Goal: Task Accomplishment & Management: Use online tool/utility

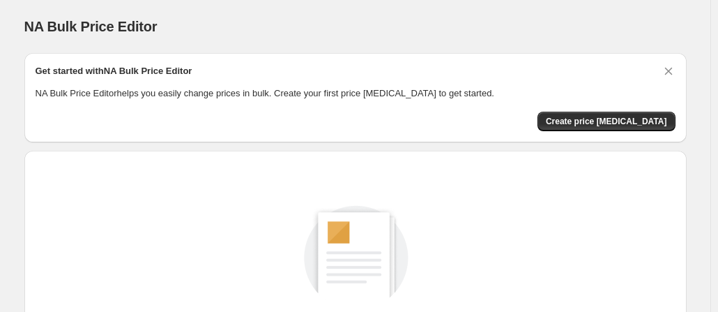
click at [635, 108] on div "Get started with NA Bulk Price Editor NA Bulk Price Editor helps you easily cha…" at bounding box center [356, 97] width 640 height 67
click at [619, 123] on span "Create price [MEDICAL_DATA]" at bounding box center [606, 121] width 121 height 11
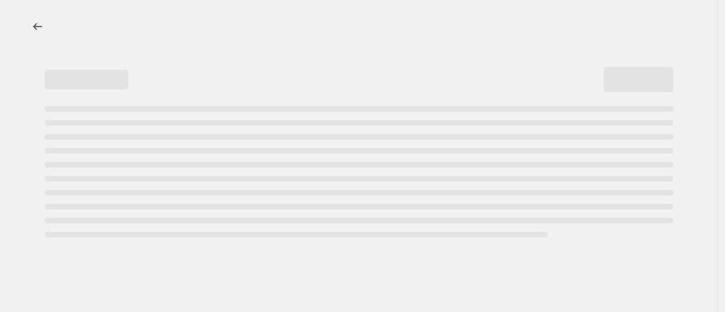
select select "percentage"
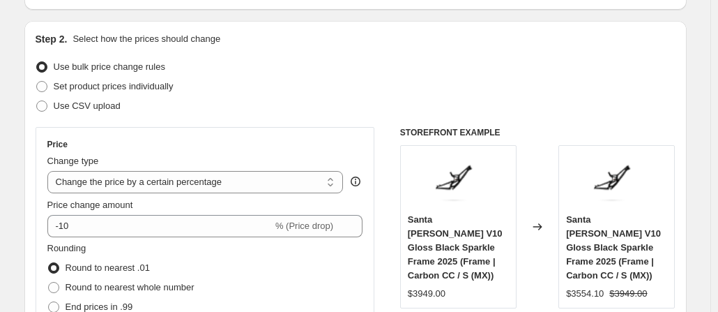
scroll to position [162, 0]
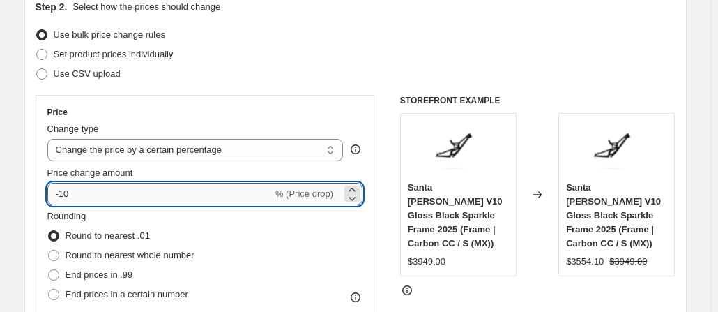
click at [125, 188] on input "-10" at bounding box center [159, 194] width 225 height 22
type input "-1"
type input "-25"
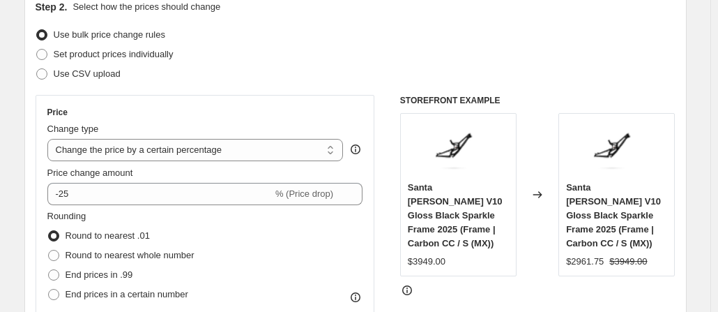
click at [399, 53] on div "Set product prices individually" at bounding box center [356, 55] width 640 height 20
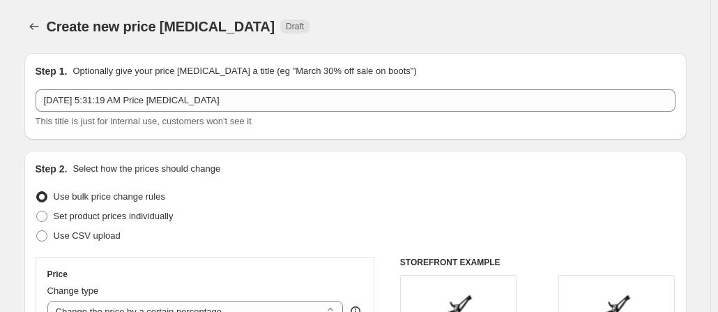
scroll to position [1100, 0]
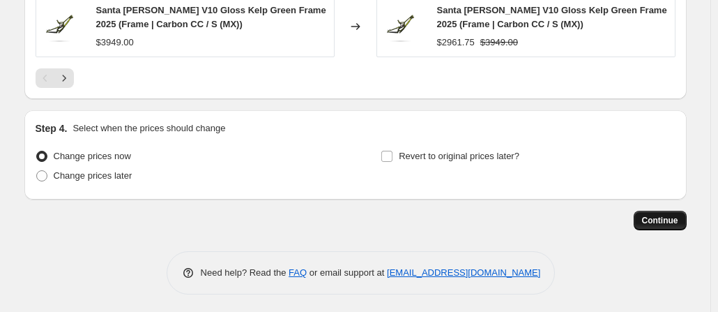
click at [678, 222] on span "Continue" at bounding box center [660, 220] width 36 height 11
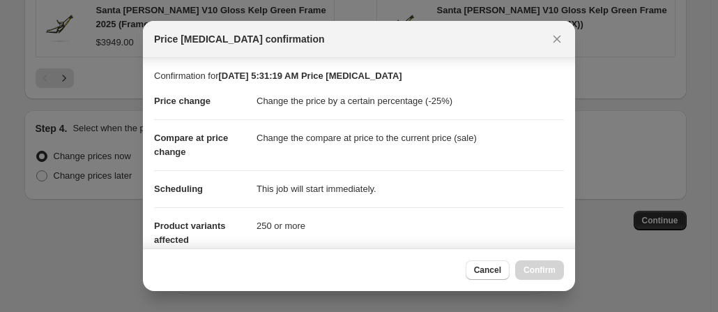
scroll to position [148, 0]
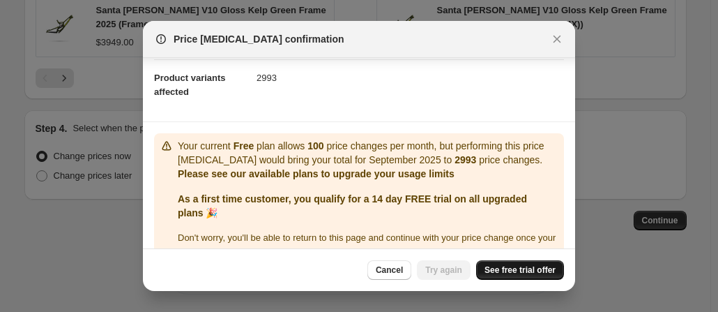
click at [530, 264] on link "See free trial offer" at bounding box center [520, 270] width 88 height 20
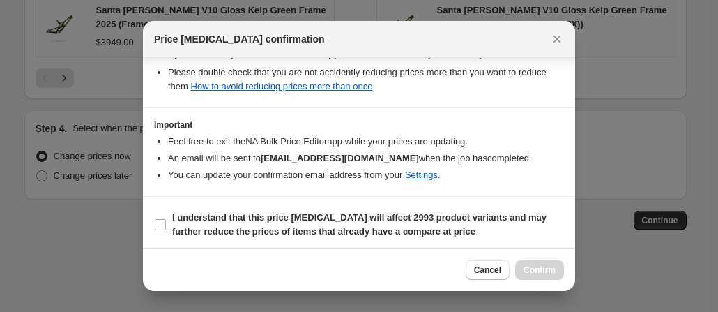
scroll to position [350, 0]
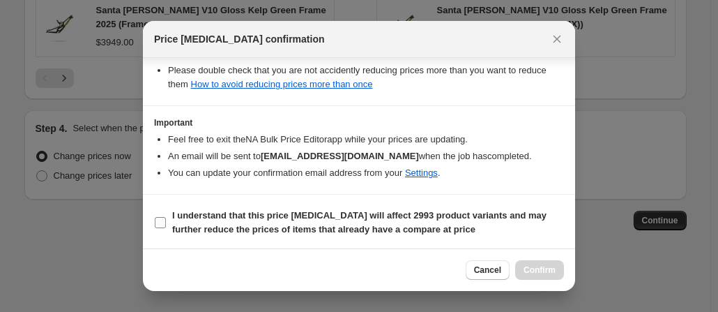
click at [160, 217] on input "I understand that this price change job will affect 2993 product variants and m…" at bounding box center [160, 222] width 11 height 11
checkbox input "true"
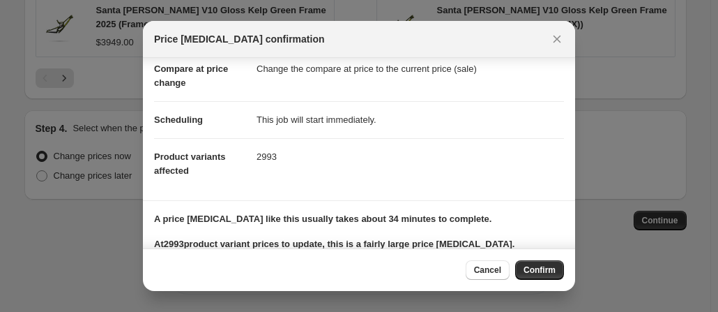
scroll to position [0, 0]
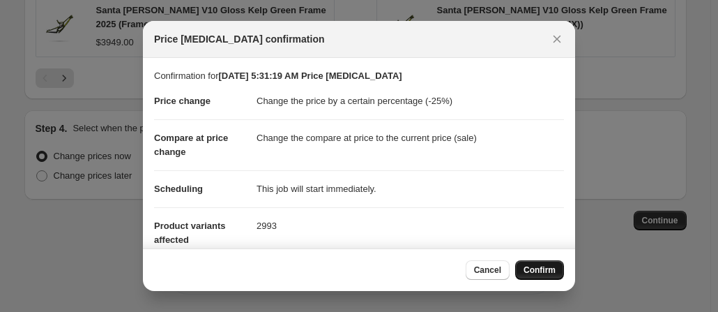
click at [537, 265] on span "Confirm" at bounding box center [539, 269] width 32 height 11
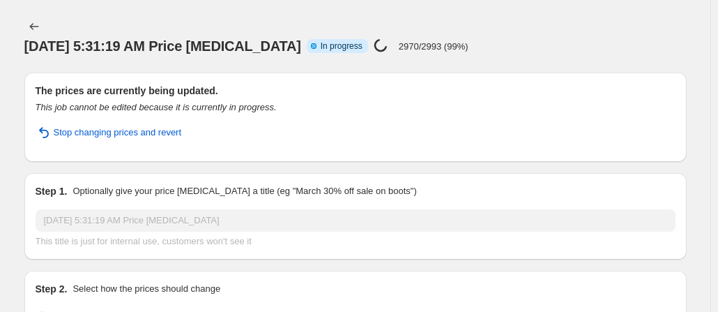
select select "percentage"
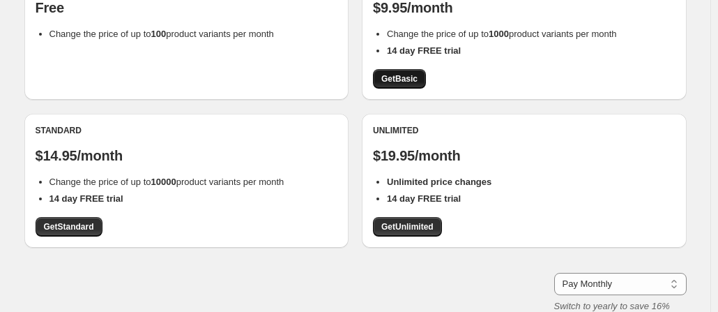
scroll to position [184, 0]
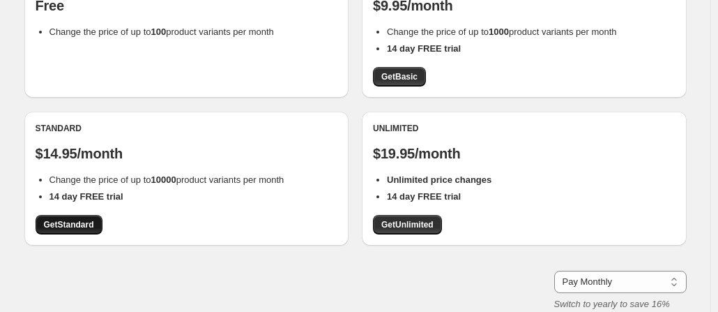
click at [60, 226] on span "Get Standard" at bounding box center [69, 224] width 50 height 11
